Goal: Information Seeking & Learning: Check status

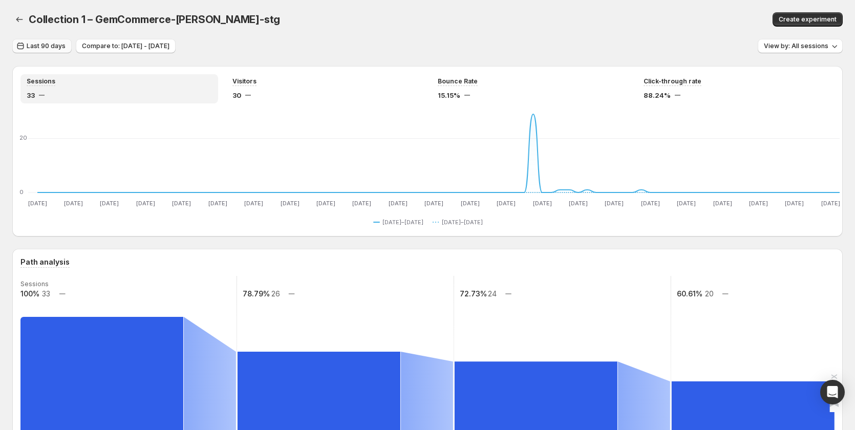
click at [53, 45] on span "Last 90 days" at bounding box center [46, 46] width 39 height 8
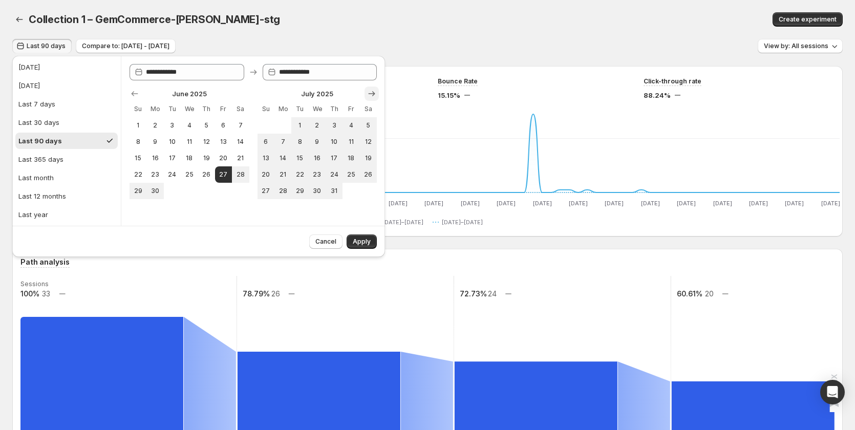
click at [369, 89] on icon "Show next month, August 2025" at bounding box center [371, 94] width 10 height 10
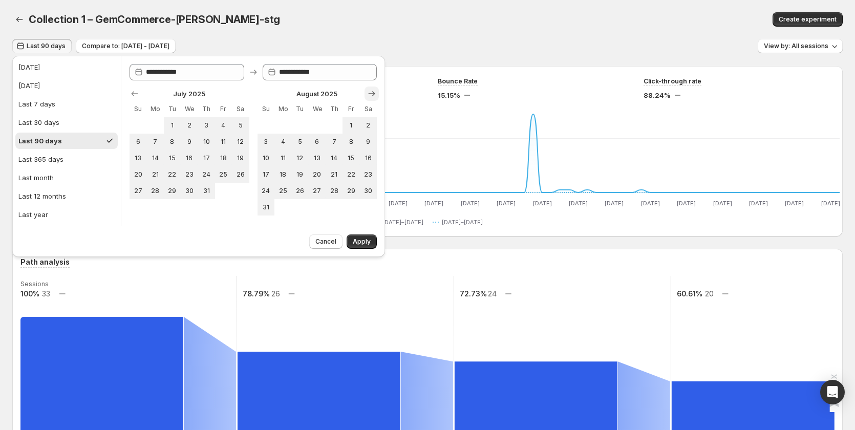
click at [369, 89] on icon "Show next month, September 2025" at bounding box center [371, 94] width 10 height 10
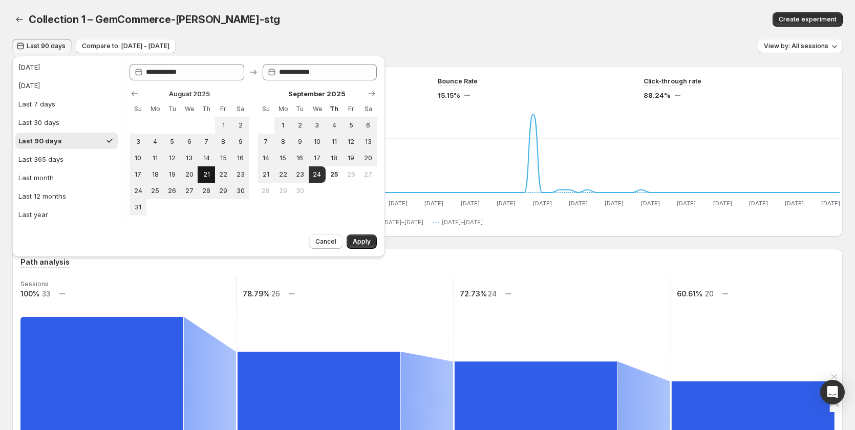
click at [204, 175] on span "21" at bounding box center [206, 174] width 9 height 8
type input "**********"
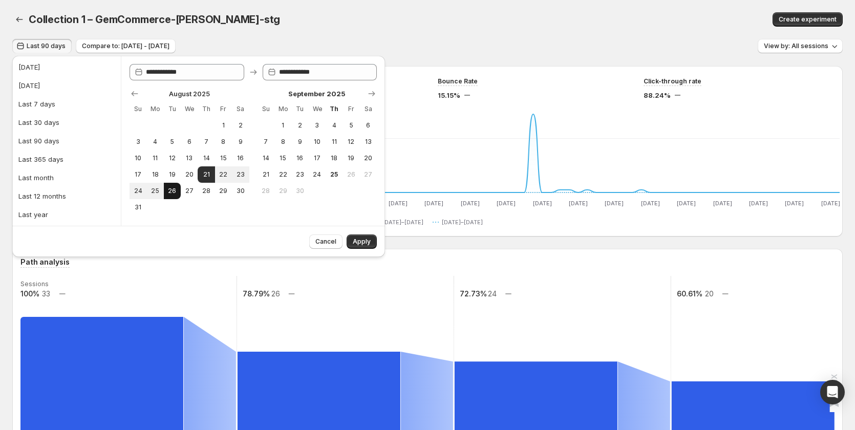
click at [176, 193] on span "26" at bounding box center [172, 191] width 9 height 8
type input "**********"
click at [355, 241] on span "Apply" at bounding box center [362, 241] width 18 height 8
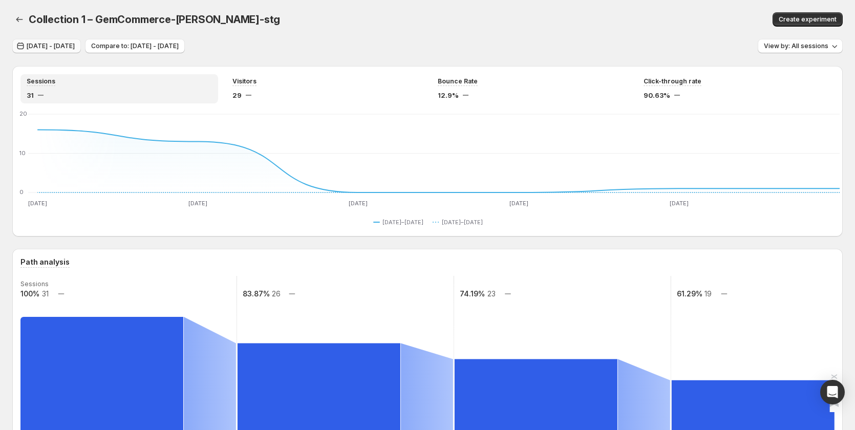
click at [75, 44] on span "Aug 21, 2025 - Aug 26, 2025" at bounding box center [51, 46] width 48 height 8
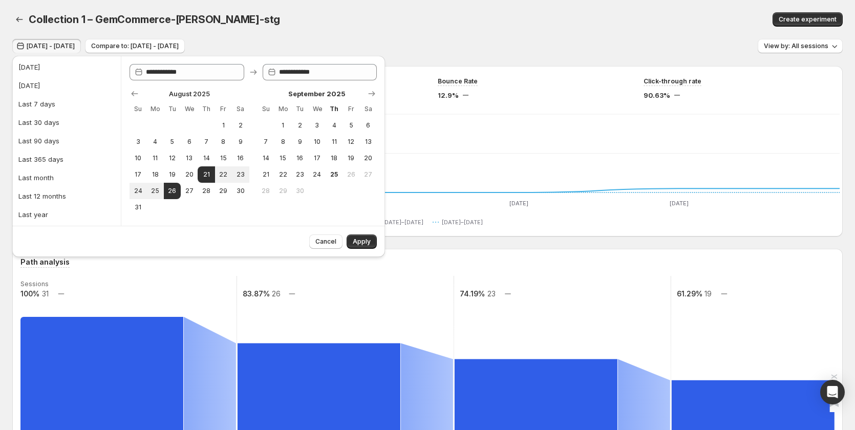
click at [474, 23] on div "Collection 1 – GemCommerce-sandy-stg" at bounding box center [275, 19] width 493 height 14
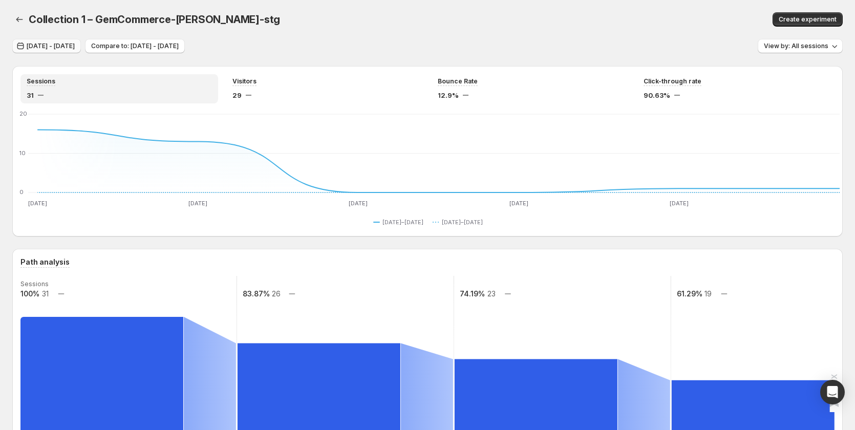
click at [75, 44] on span "Aug 21, 2025 - Aug 26, 2025" at bounding box center [51, 46] width 48 height 8
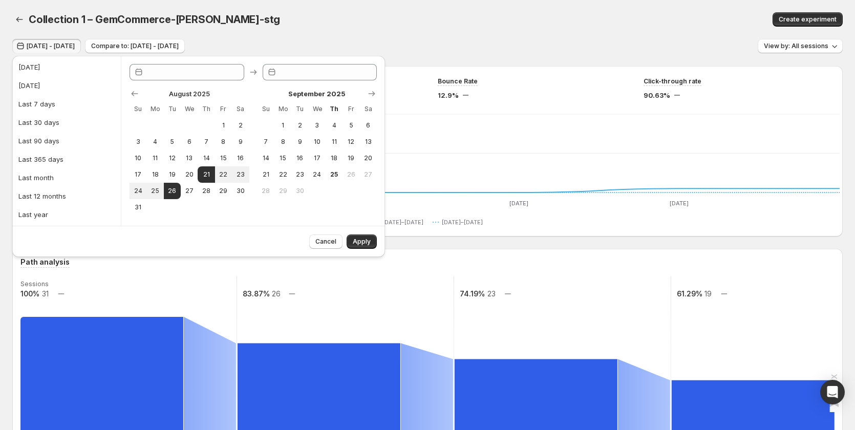
type input "**********"
click at [475, 34] on div "Collection 1 – GemCommerce-sandy-stg. This page is ready Collection 1 – GemComm…" at bounding box center [427, 19] width 830 height 39
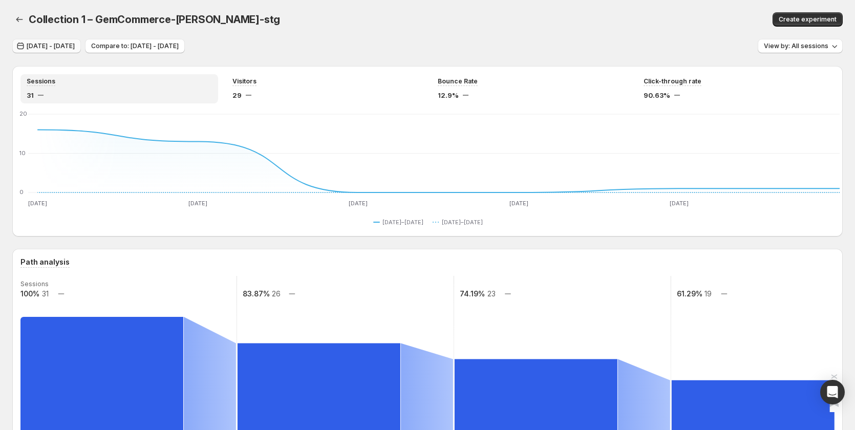
click at [62, 46] on span "[DATE] - [DATE]" at bounding box center [51, 46] width 48 height 8
click at [71, 48] on span "Aug 21, 2025 - Aug 26, 2025" at bounding box center [51, 46] width 48 height 8
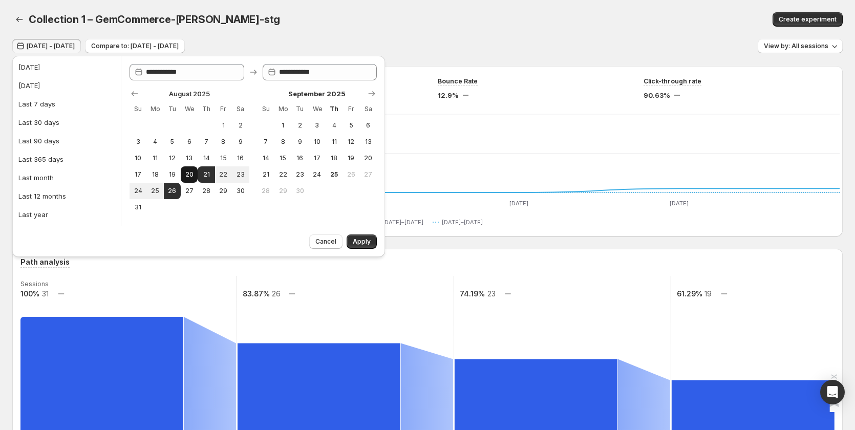
click at [191, 171] on span "20" at bounding box center [189, 174] width 9 height 8
type input "**********"
click at [173, 190] on span "26" at bounding box center [172, 191] width 9 height 8
type input "**********"
click at [360, 242] on span "Apply" at bounding box center [362, 241] width 18 height 8
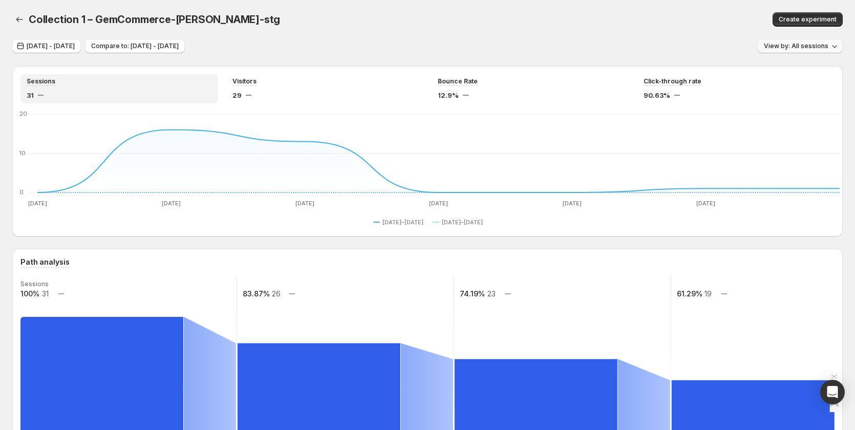
click at [801, 41] on button "View by: All sessions" at bounding box center [799, 46] width 85 height 14
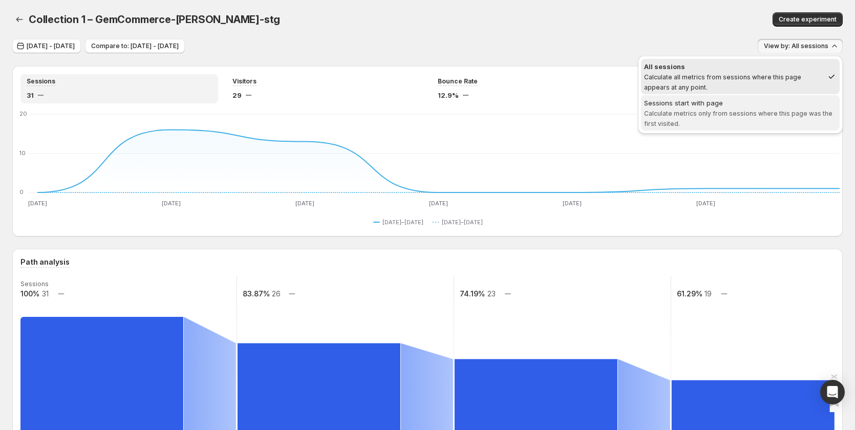
click at [740, 118] on span "Sessions start with page Calculate metrics only from sessions where this page w…" at bounding box center [740, 113] width 192 height 31
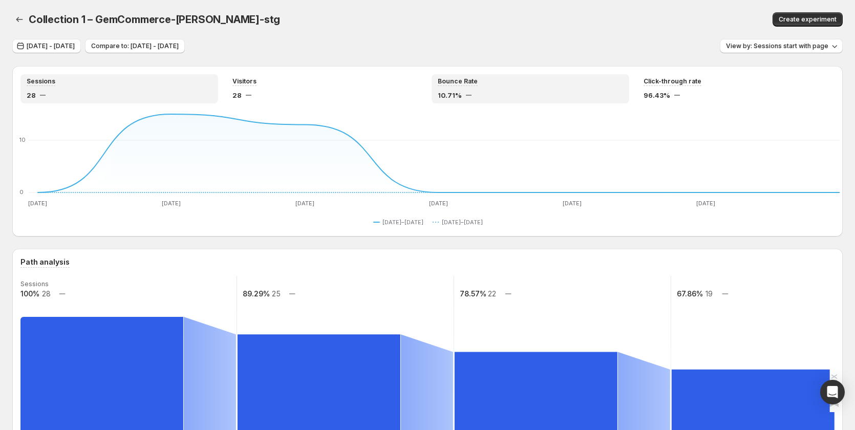
click at [493, 85] on div "Bounce Rate" at bounding box center [530, 81] width 185 height 9
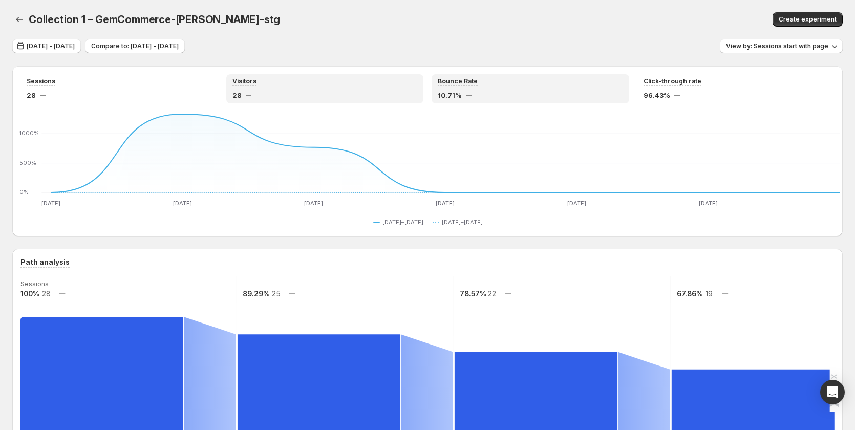
click at [302, 82] on div "Visitors" at bounding box center [324, 81] width 185 height 9
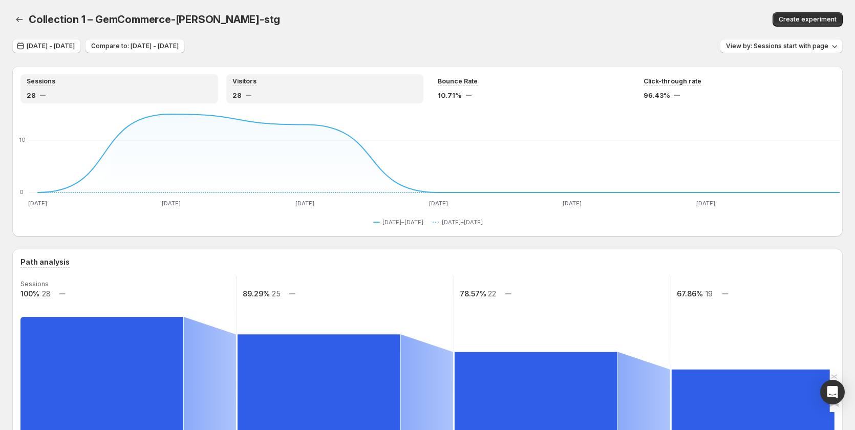
click at [76, 102] on div "Sessions 28" at bounding box center [119, 88] width 198 height 29
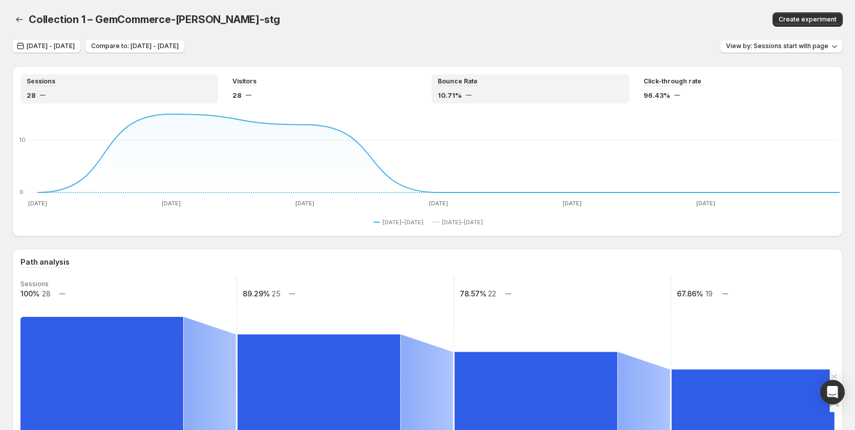
click at [499, 88] on div "Bounce Rate 10.71%" at bounding box center [530, 88] width 185 height 23
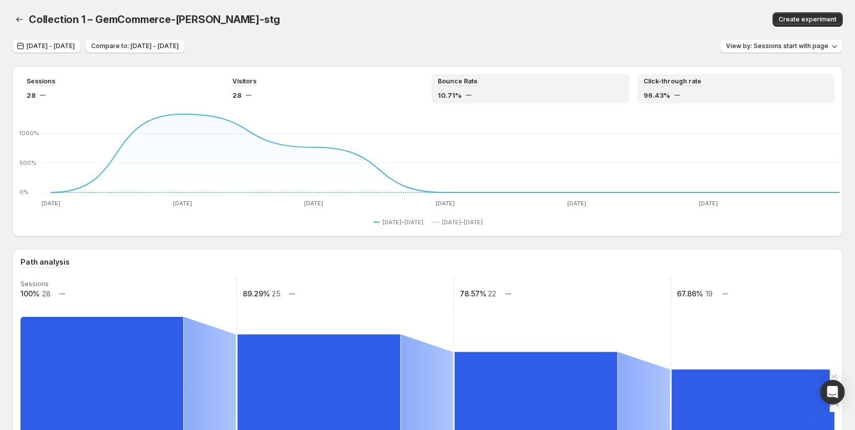
click at [711, 88] on div "Click-through rate 96.43%" at bounding box center [735, 88] width 185 height 23
click at [546, 91] on div "10.71%" at bounding box center [530, 95] width 185 height 10
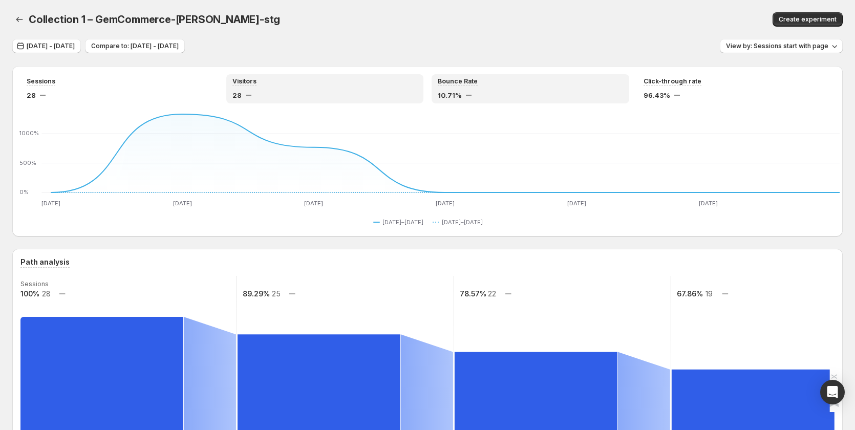
click at [392, 78] on div "Visitors" at bounding box center [324, 81] width 185 height 9
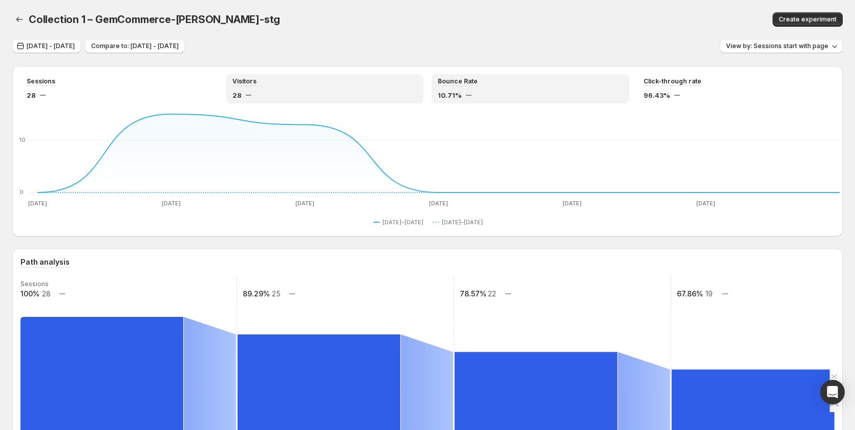
click at [506, 86] on div "Bounce Rate 10.71%" at bounding box center [530, 88] width 185 height 23
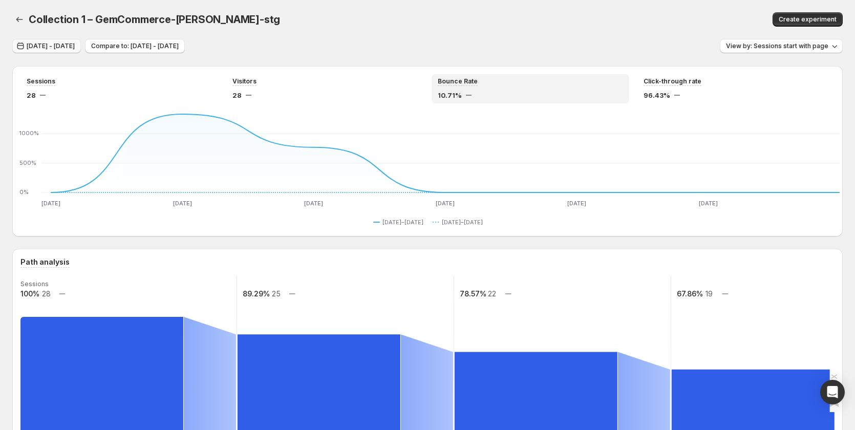
click at [62, 50] on span "Aug 20, 2025 - Aug 26, 2025" at bounding box center [51, 46] width 48 height 8
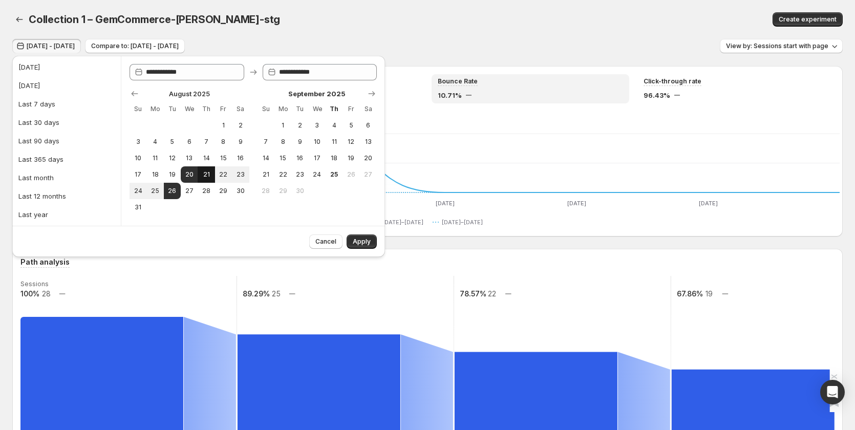
click at [200, 176] on button "21" at bounding box center [206, 174] width 17 height 16
type input "**********"
click at [165, 185] on button "26" at bounding box center [172, 191] width 17 height 16
type input "**********"
click at [360, 237] on button "Apply" at bounding box center [361, 241] width 30 height 14
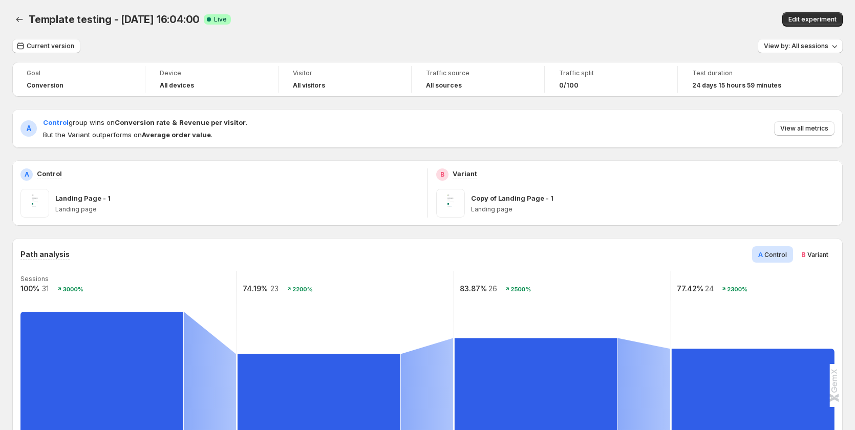
scroll to position [563, 0]
